Goal: Information Seeking & Learning: Learn about a topic

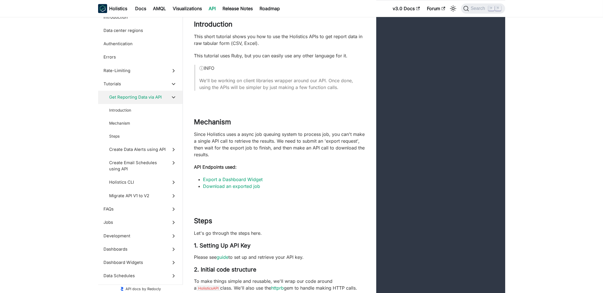
scroll to position [1388, 0]
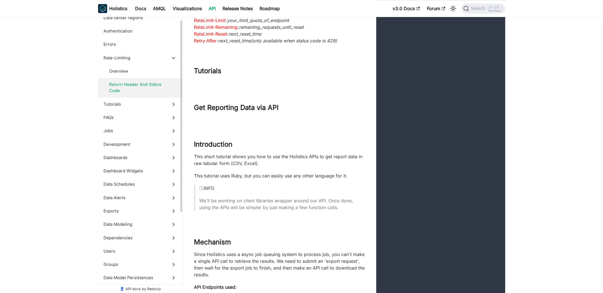
scroll to position [14, 0]
click at [135, 224] on span "Data Modeling" at bounding box center [135, 224] width 63 height 6
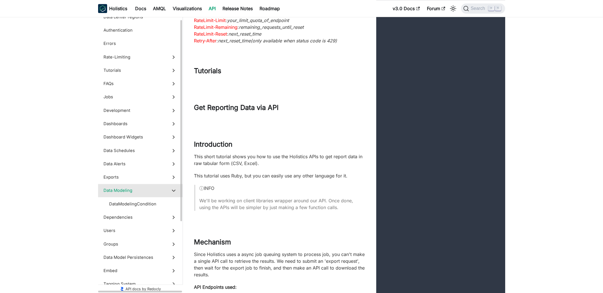
scroll to position [16037, 0]
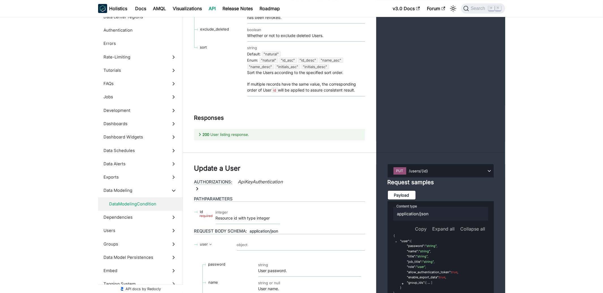
scroll to position [16241, 0]
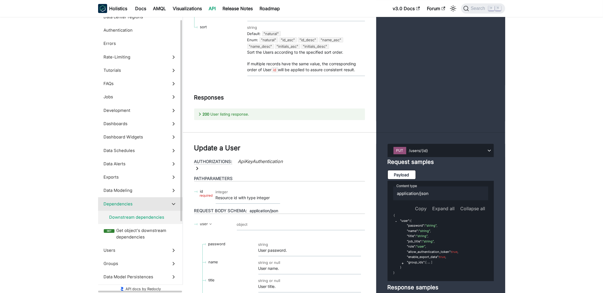
click at [147, 221] on label "Downstream dependencies" at bounding box center [140, 217] width 85 height 13
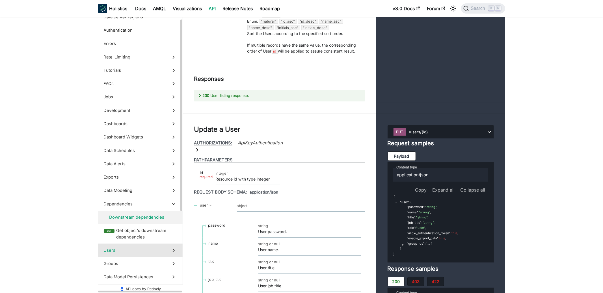
click at [141, 251] on span "Users" at bounding box center [135, 250] width 63 height 6
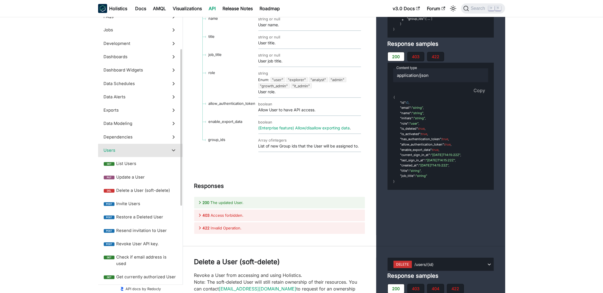
scroll to position [81, 0]
click at [144, 57] on span "Dashboards" at bounding box center [135, 56] width 63 height 6
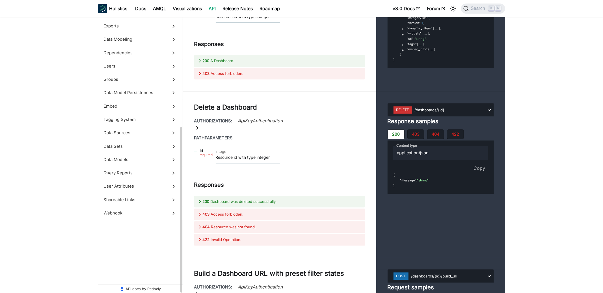
scroll to position [10077, 0]
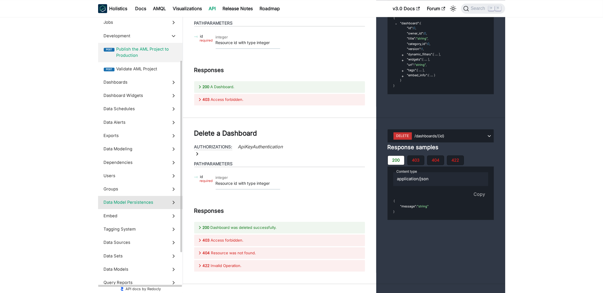
scroll to position [94, 0]
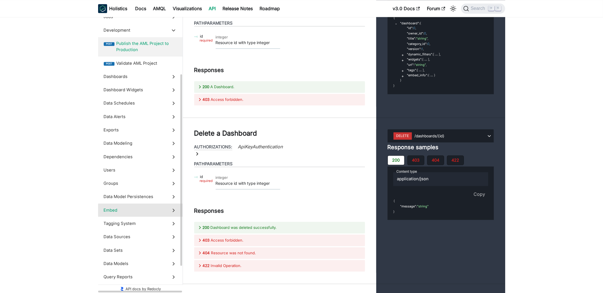
click at [140, 210] on span "Embed" at bounding box center [135, 210] width 63 height 6
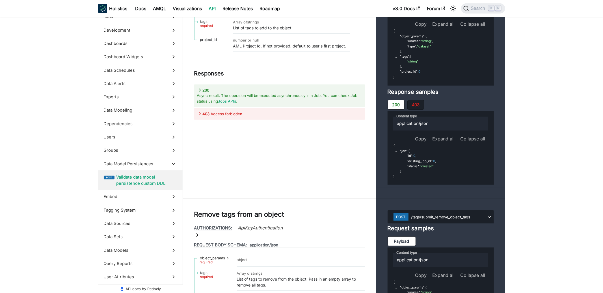
scroll to position [20263, 0]
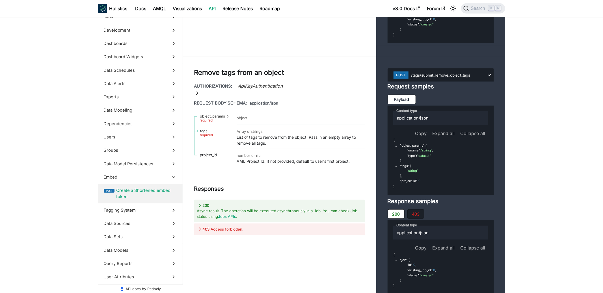
scroll to position [20368, 0]
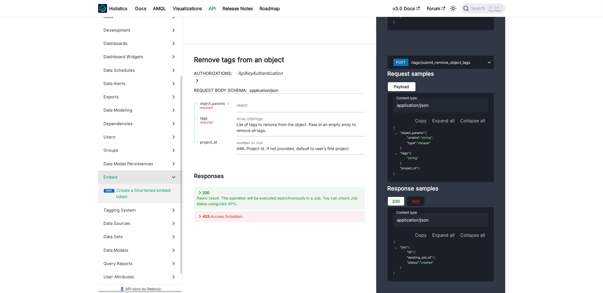
drag, startPoint x: 158, startPoint y: 179, endPoint x: 161, endPoint y: 179, distance: 3.7
click at [159, 179] on span "Embed" at bounding box center [135, 177] width 63 height 6
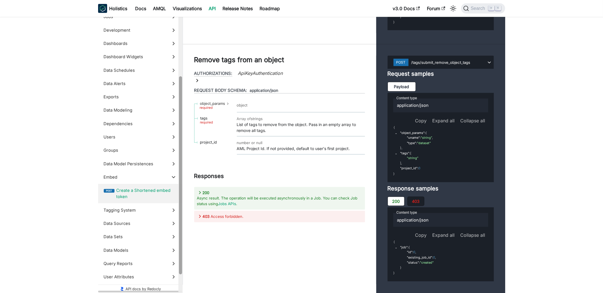
scroll to position [20252, 0]
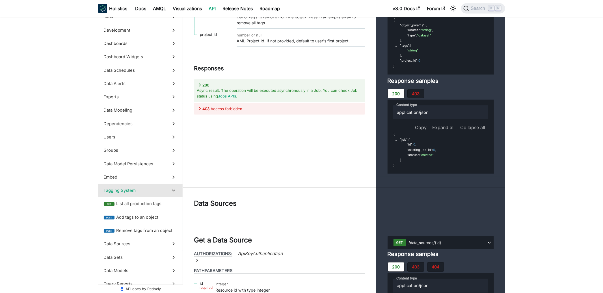
scroll to position [20495, 0]
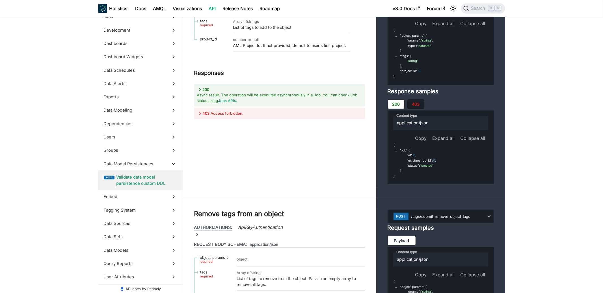
scroll to position [20216, 0]
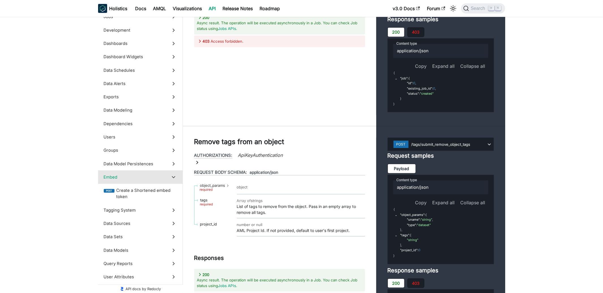
scroll to position [20293, 0]
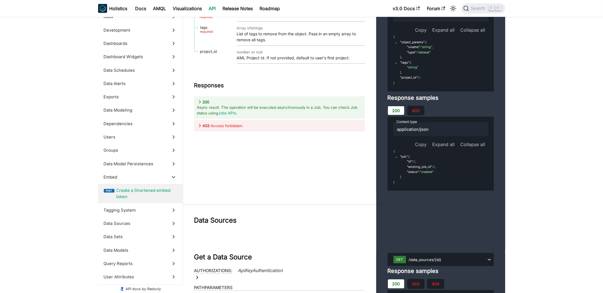
scroll to position [20461, 0]
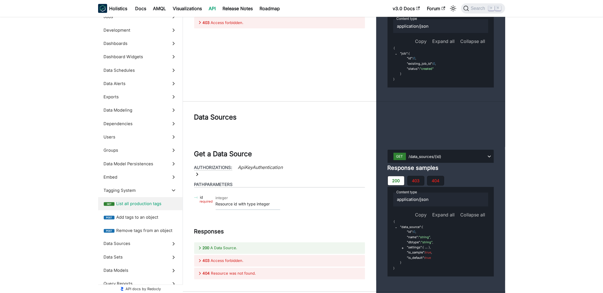
scroll to position [20568, 0]
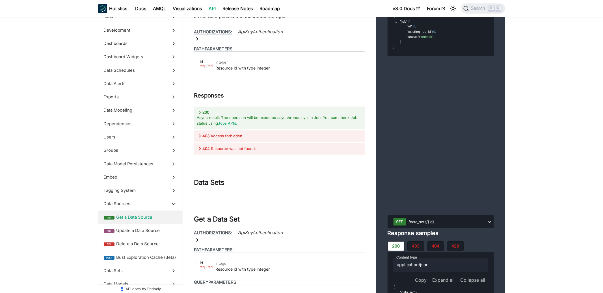
scroll to position [21315, 0]
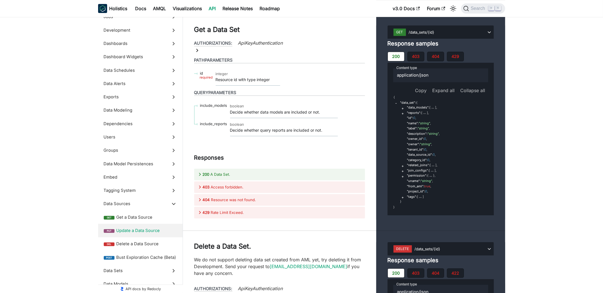
scroll to position [21503, 0]
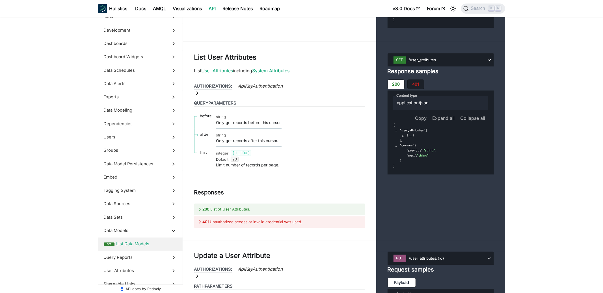
scroll to position [22662, 0]
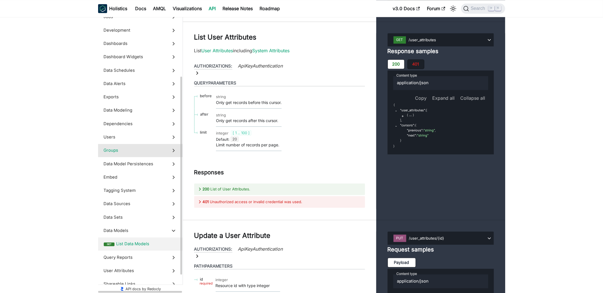
click at [158, 149] on span "Groups" at bounding box center [135, 150] width 63 height 6
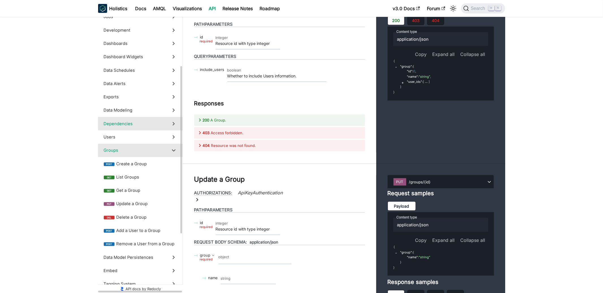
click at [165, 126] on span "Dependencies" at bounding box center [135, 124] width 63 height 6
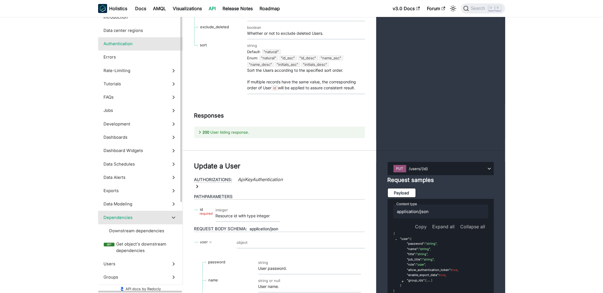
click at [159, 49] on label "Authentication" at bounding box center [140, 43] width 85 height 13
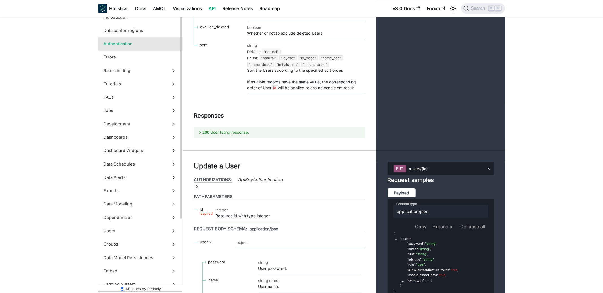
scroll to position [323, 0]
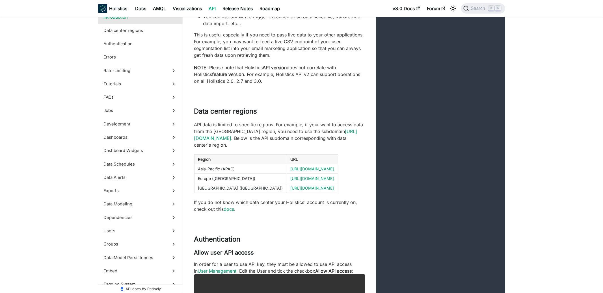
scroll to position [66, 0]
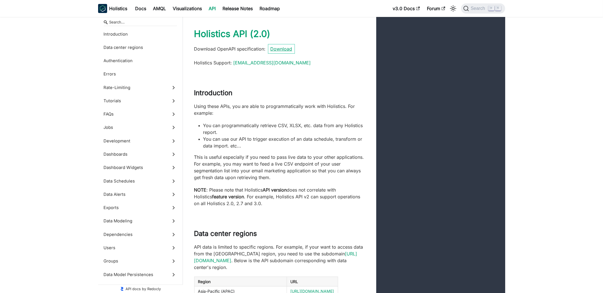
click at [285, 50] on link "Download" at bounding box center [281, 49] width 27 height 10
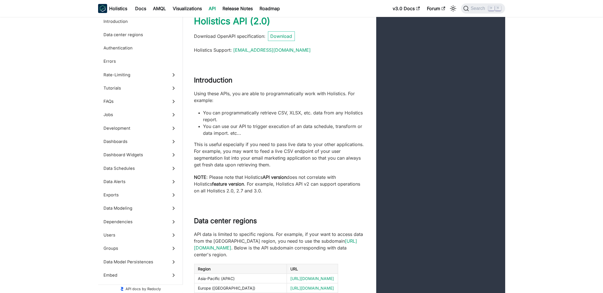
scroll to position [16, 0]
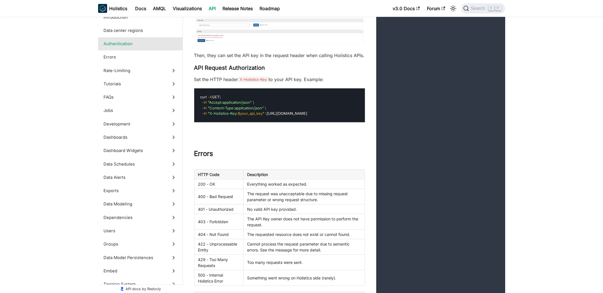
scroll to position [520, 0]
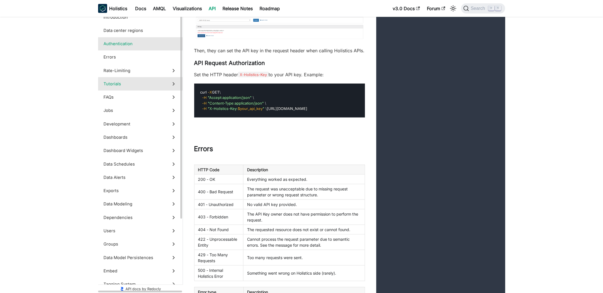
click at [126, 86] on span "Tutorials" at bounding box center [135, 84] width 63 height 6
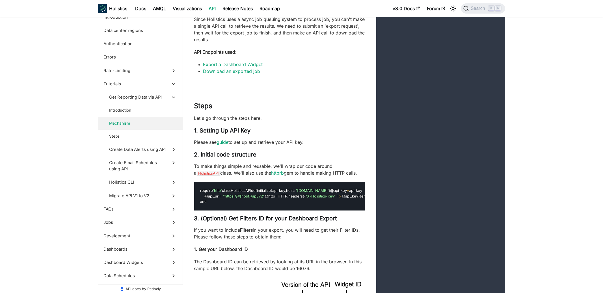
scroll to position [1622, 0]
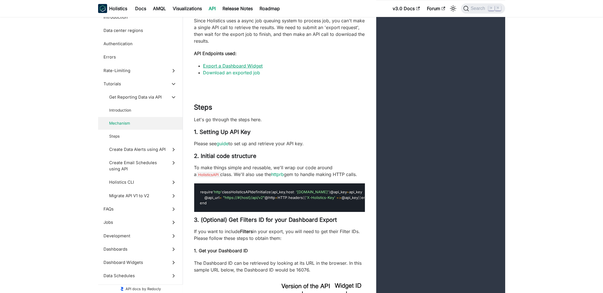
click at [252, 69] on link "Export a Dashboard Widget" at bounding box center [233, 66] width 60 height 6
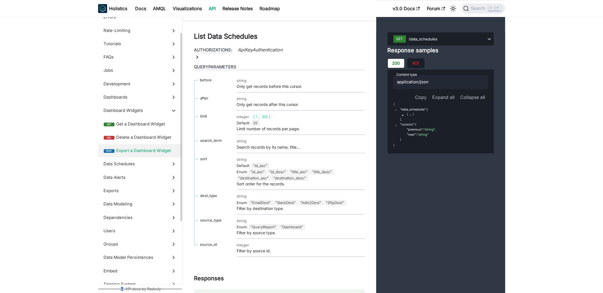
scroll to position [46, 0]
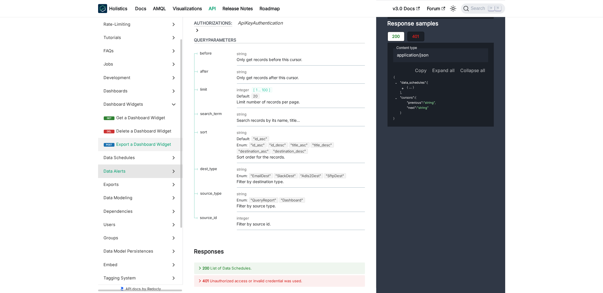
scroll to position [38, 0]
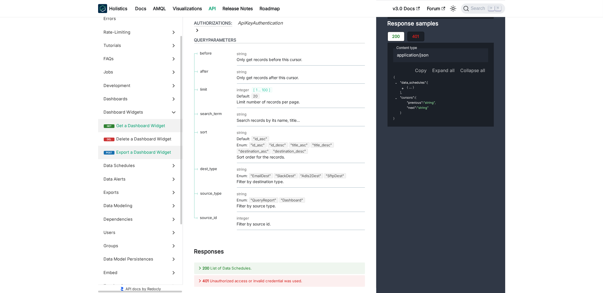
click at [147, 123] on span "Get a Dashboard Widget" at bounding box center [146, 126] width 61 height 6
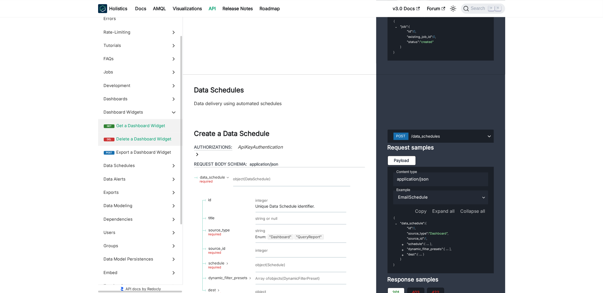
click at [145, 141] on span "Delete a Dashboard Widget" at bounding box center [146, 139] width 61 height 6
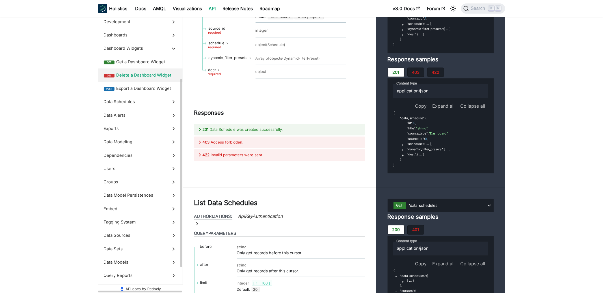
scroll to position [103, 0]
click at [147, 159] on label "Dependencies" at bounding box center [140, 154] width 85 height 13
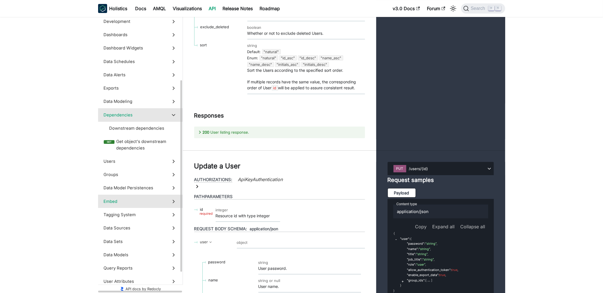
click at [140, 196] on label "Embed" at bounding box center [140, 201] width 85 height 13
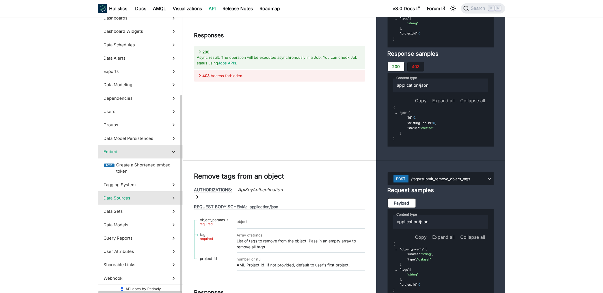
scroll to position [120, 0]
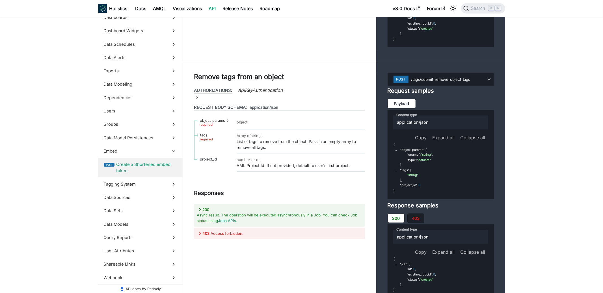
scroll to position [20367, 0]
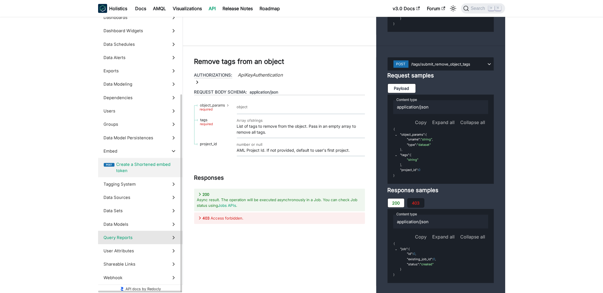
click at [120, 231] on label "Query Reports" at bounding box center [140, 237] width 85 height 13
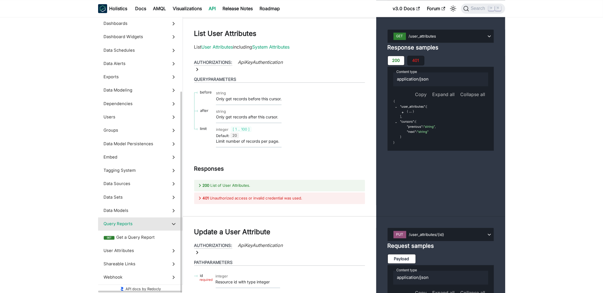
scroll to position [114, 0]
click at [127, 200] on span "Data Sets" at bounding box center [135, 198] width 63 height 6
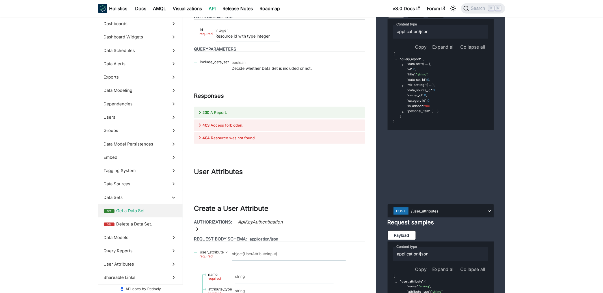
scroll to position [22226, 0]
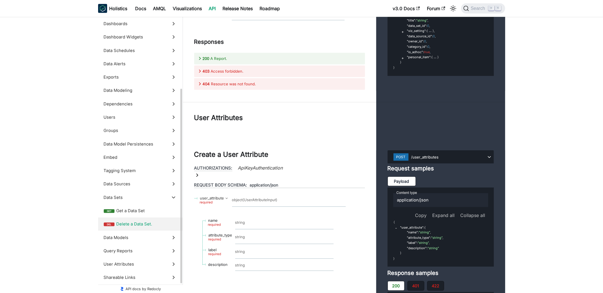
scroll to position [114, 0]
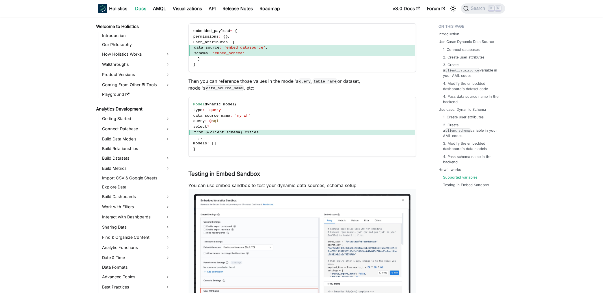
scroll to position [400, 0]
